Goal: Task Accomplishment & Management: Manage account settings

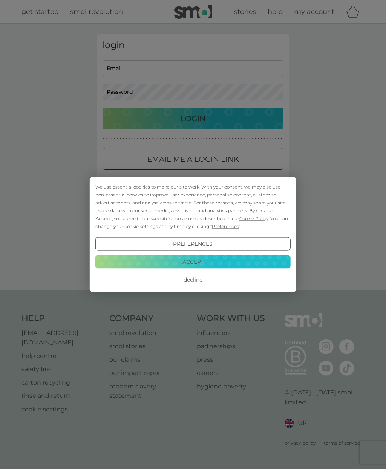
click at [120, 64] on div "We use essential cookies to make our site work. With your consent, we may also …" at bounding box center [193, 234] width 386 height 469
click at [202, 264] on button "Accept" at bounding box center [192, 262] width 195 height 14
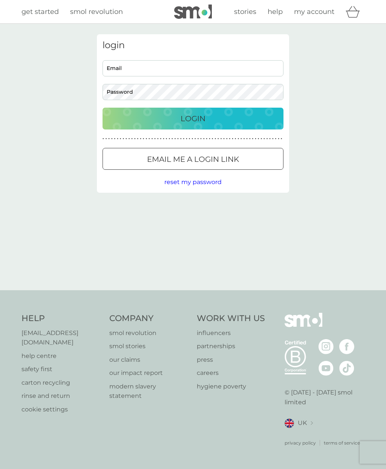
click at [121, 64] on input "Email" at bounding box center [192, 68] width 181 height 16
type input "[PERSON_NAME][EMAIL_ADDRESS][DOMAIN_NAME]"
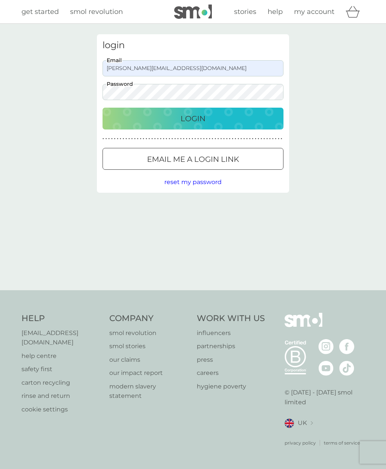
click at [246, 157] on div "Email me a login link" at bounding box center [193, 159] width 180 height 12
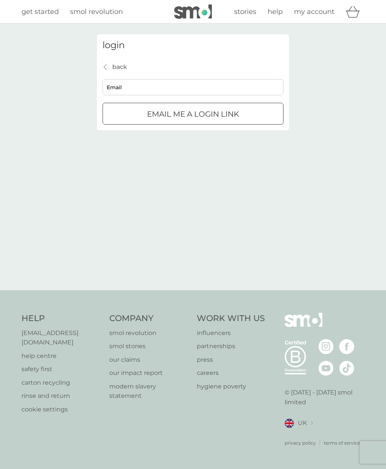
click at [121, 87] on input "Email" at bounding box center [192, 87] width 181 height 16
type input "[PERSON_NAME][EMAIL_ADDRESS][DOMAIN_NAME]"
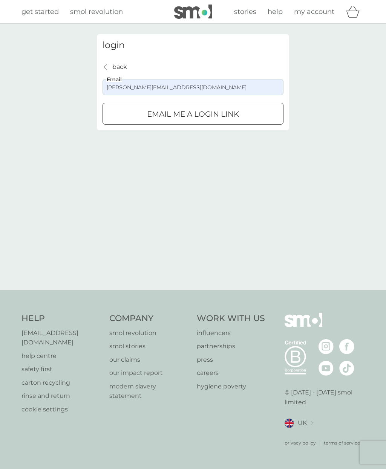
click at [215, 111] on p "Email me a login link" at bounding box center [193, 114] width 92 height 12
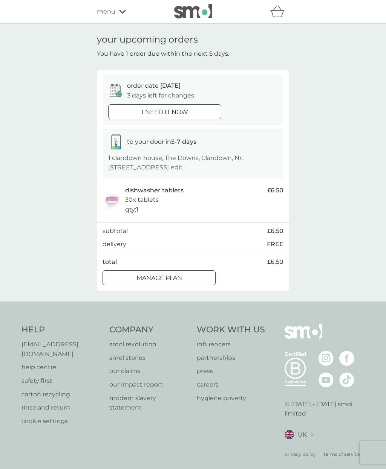
click at [189, 274] on div "Manage plan" at bounding box center [159, 279] width 112 height 10
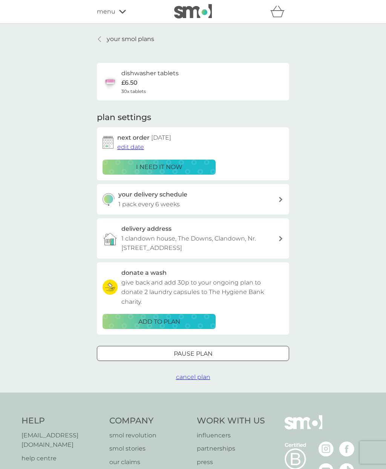
click at [138, 144] on span "edit date" at bounding box center [130, 147] width 27 height 7
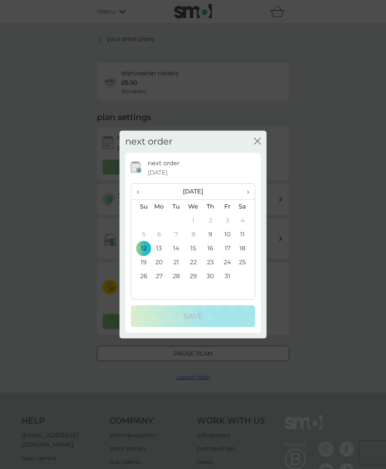
click at [249, 194] on th "›" at bounding box center [245, 192] width 19 height 16
click at [214, 261] on td "20" at bounding box center [210, 263] width 17 height 14
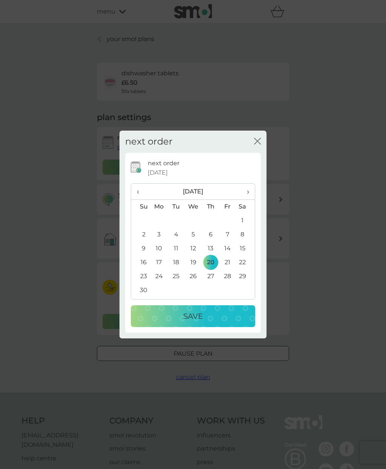
click at [200, 317] on p "Save" at bounding box center [193, 316] width 20 height 12
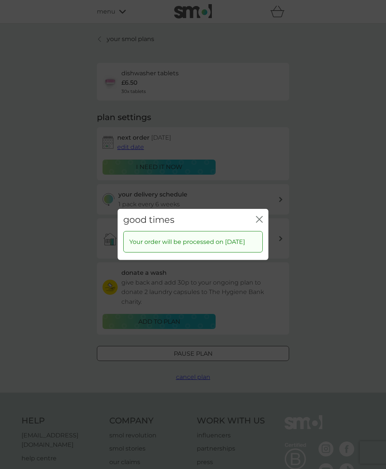
click at [261, 217] on icon "close" at bounding box center [260, 220] width 3 height 6
